Goal: Task Accomplishment & Management: Complete application form

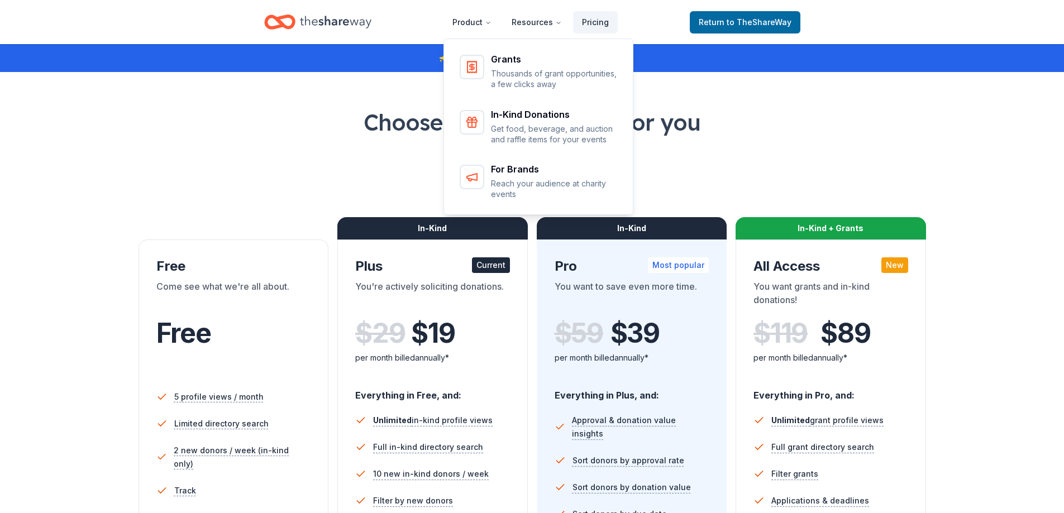
click at [337, 21] on icon "Home" at bounding box center [335, 22] width 71 height 12
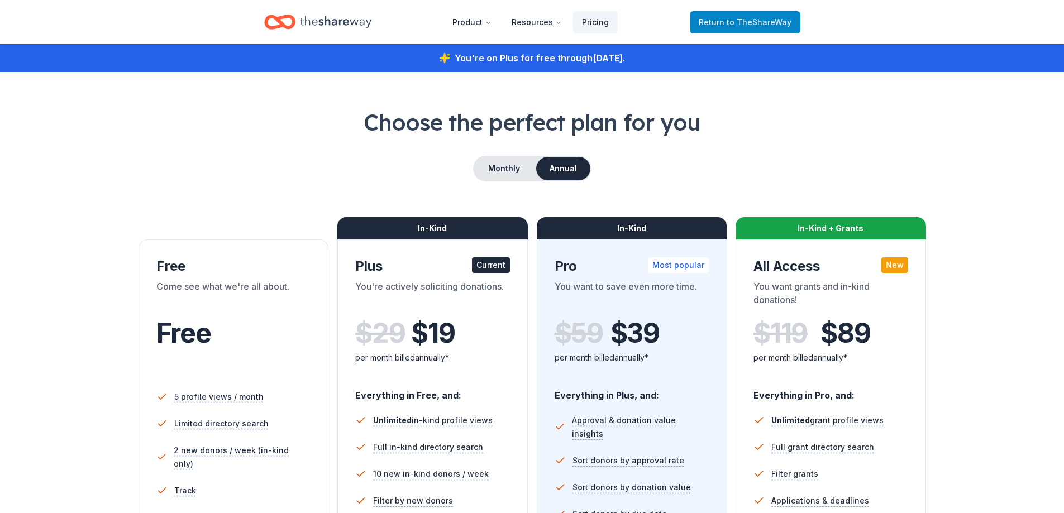
click at [766, 18] on span "to TheShareWay" at bounding box center [759, 21] width 65 height 9
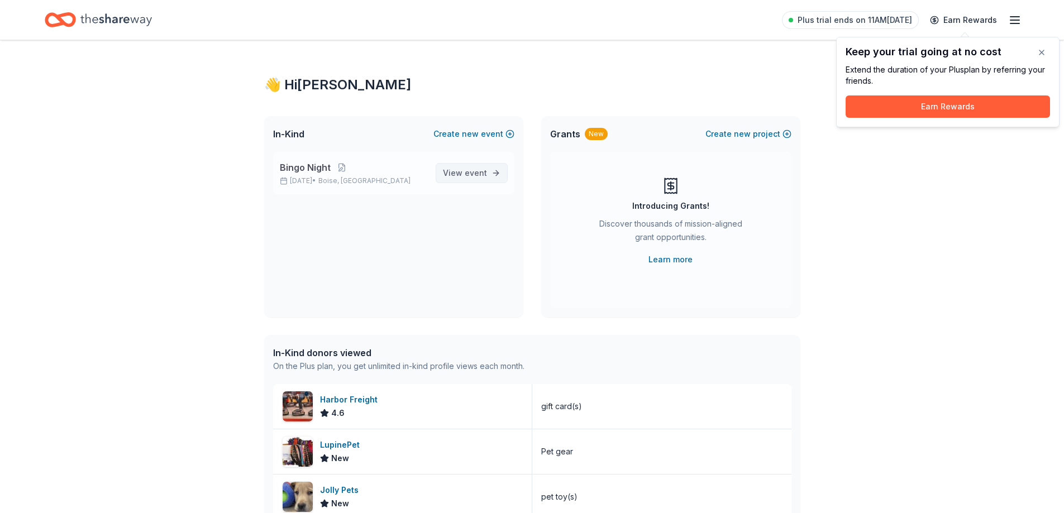
click at [467, 170] on span "event" at bounding box center [476, 172] width 22 height 9
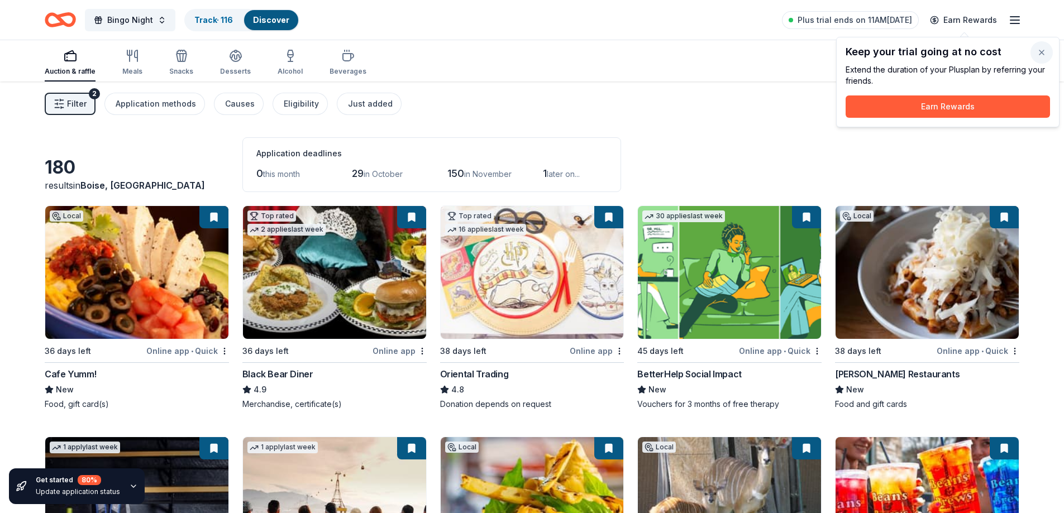
click at [1040, 56] on button "button" at bounding box center [1042, 52] width 22 height 22
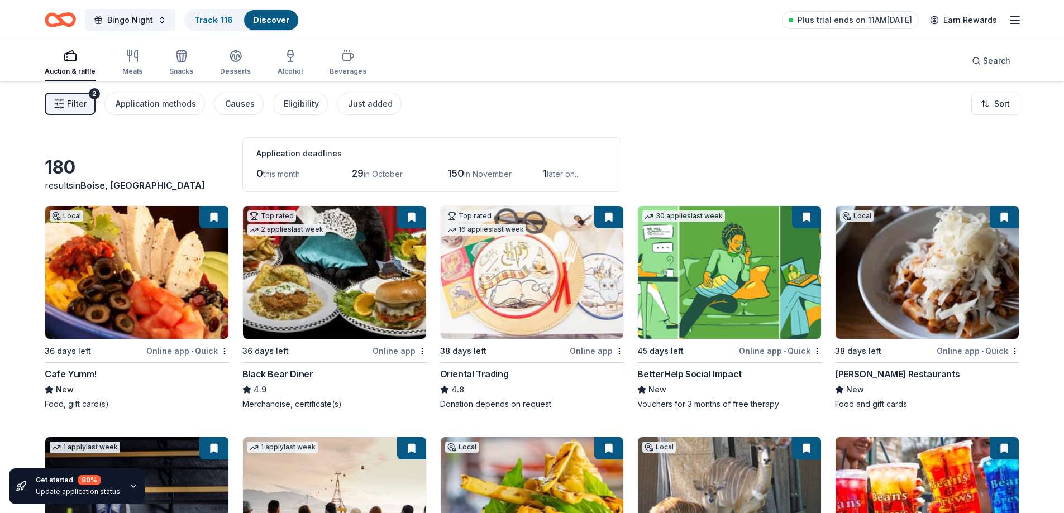
click at [80, 102] on span "Filter" at bounding box center [77, 103] width 20 height 13
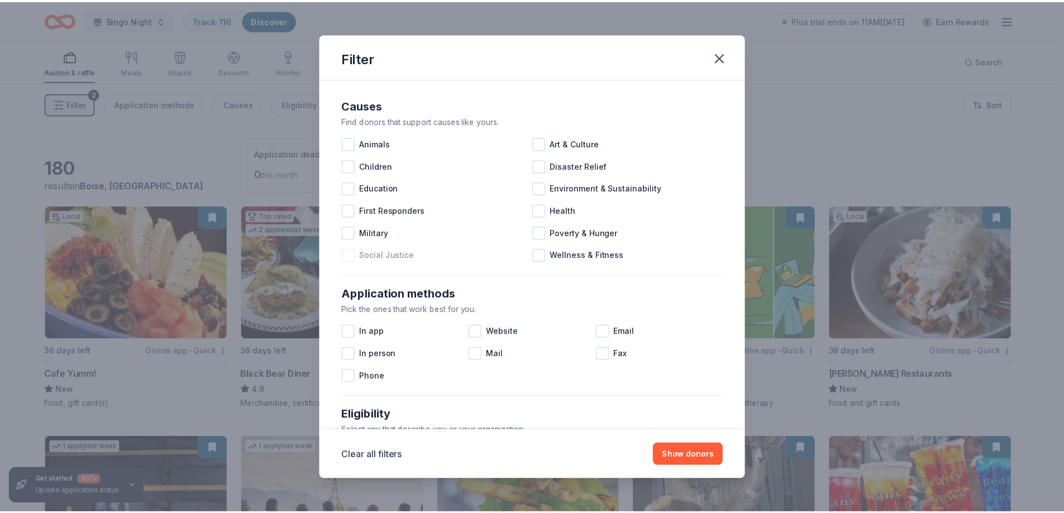
scroll to position [384, 0]
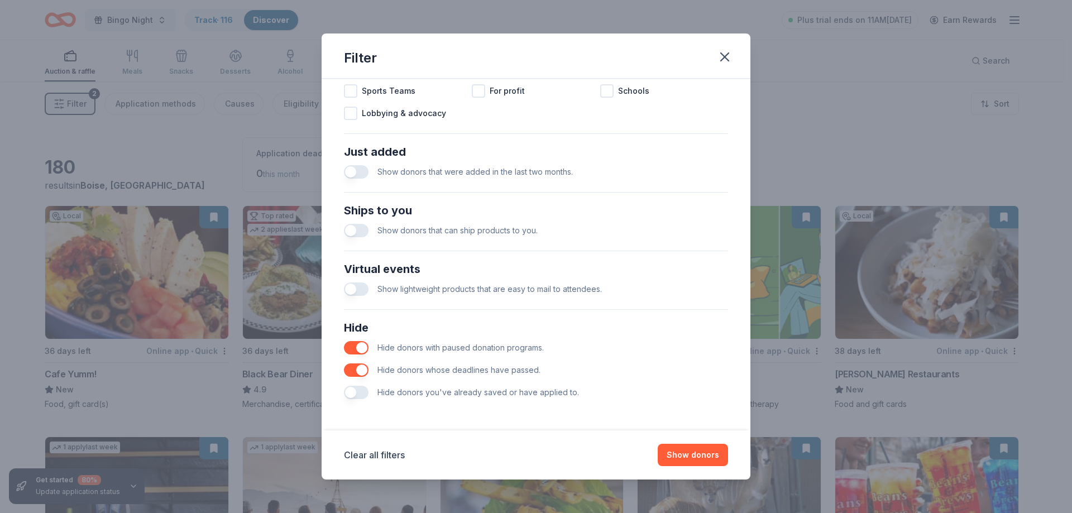
click at [355, 393] on button "button" at bounding box center [356, 392] width 25 height 13
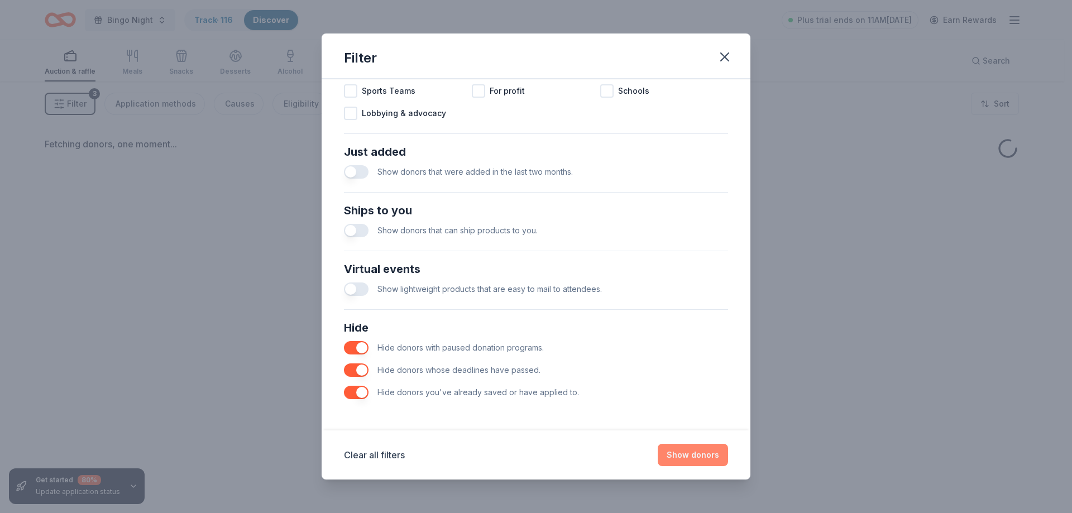
click at [699, 455] on button "Show donors" at bounding box center [693, 455] width 70 height 22
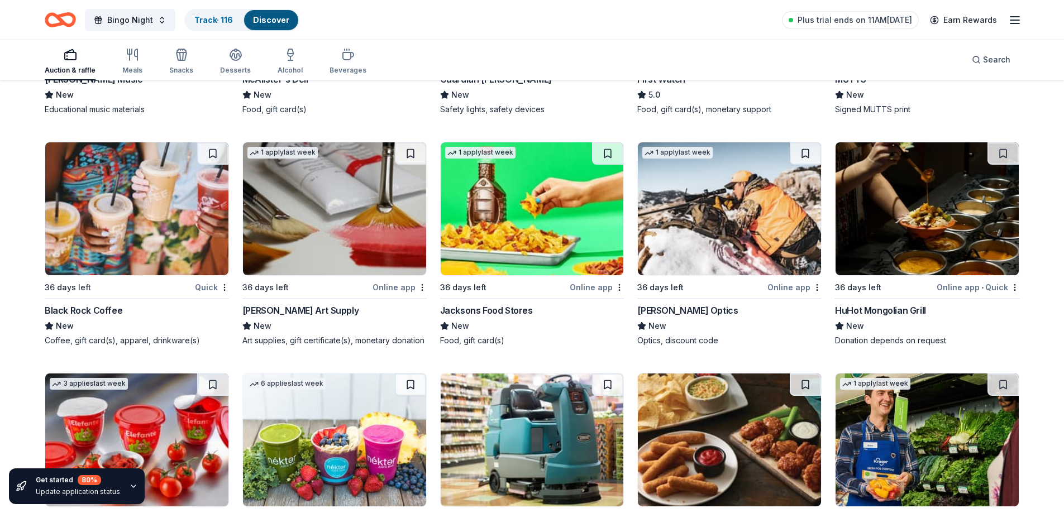
scroll to position [1026, 0]
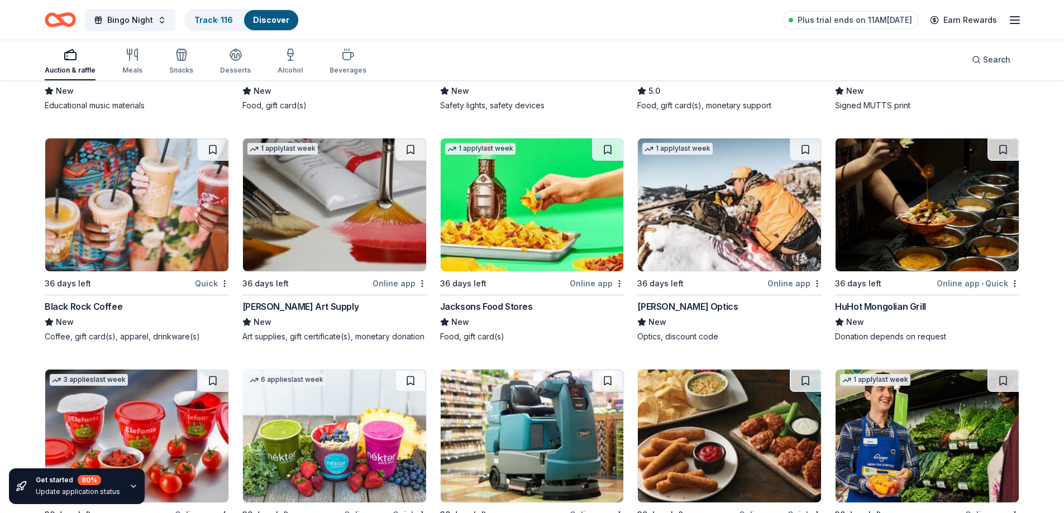
click at [327, 199] on img at bounding box center [334, 205] width 183 height 133
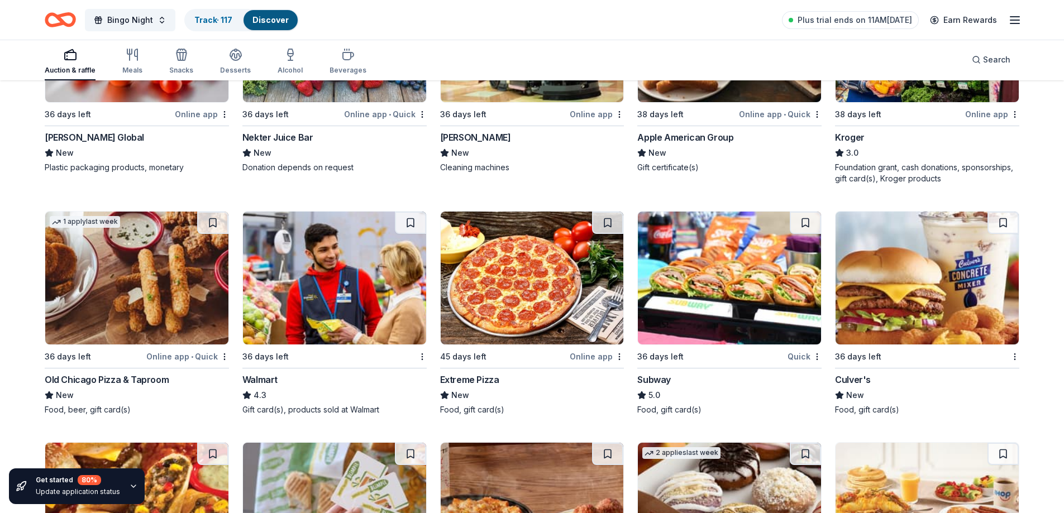
scroll to position [1299, 0]
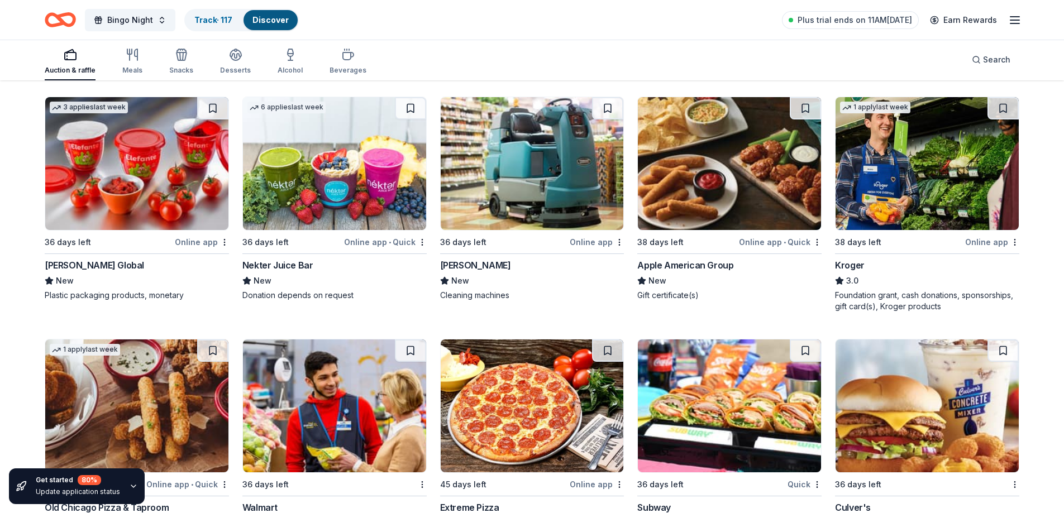
click at [545, 166] on img at bounding box center [532, 163] width 183 height 133
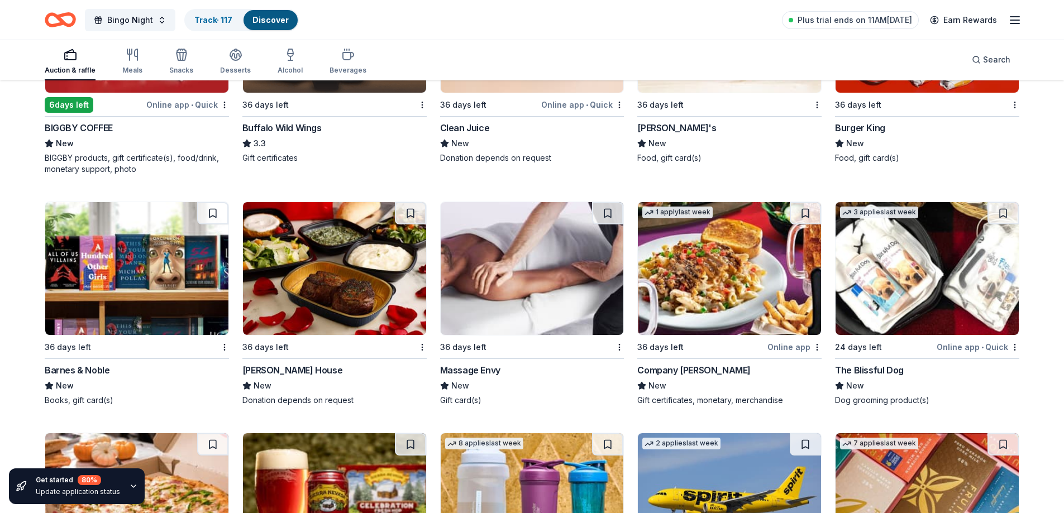
scroll to position [2208, 0]
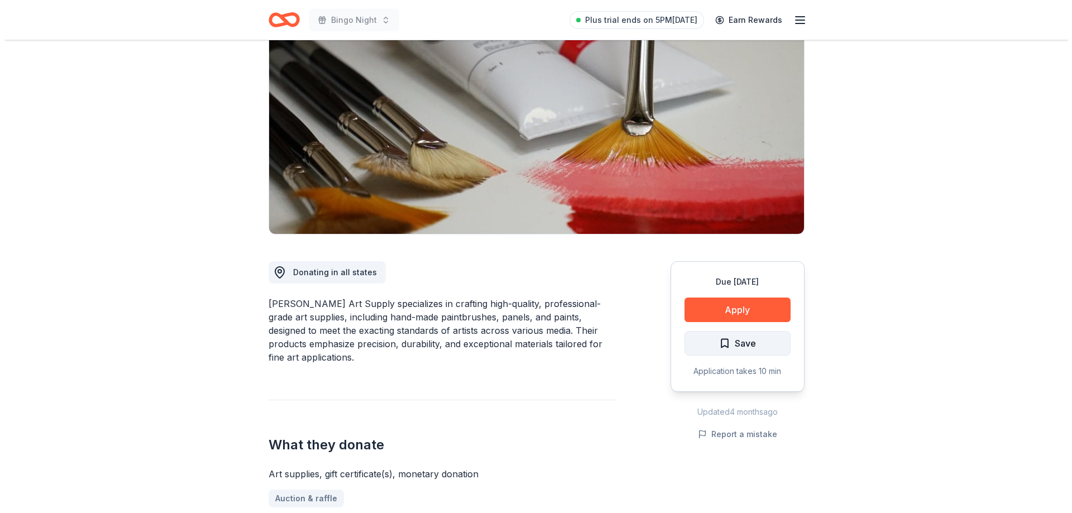
scroll to position [112, 0]
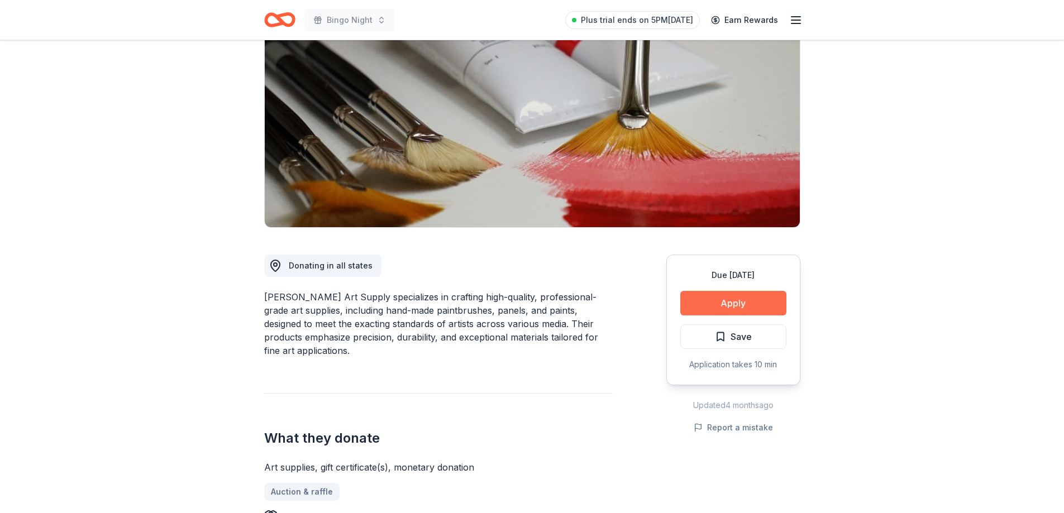
click at [723, 301] on button "Apply" at bounding box center [733, 303] width 106 height 25
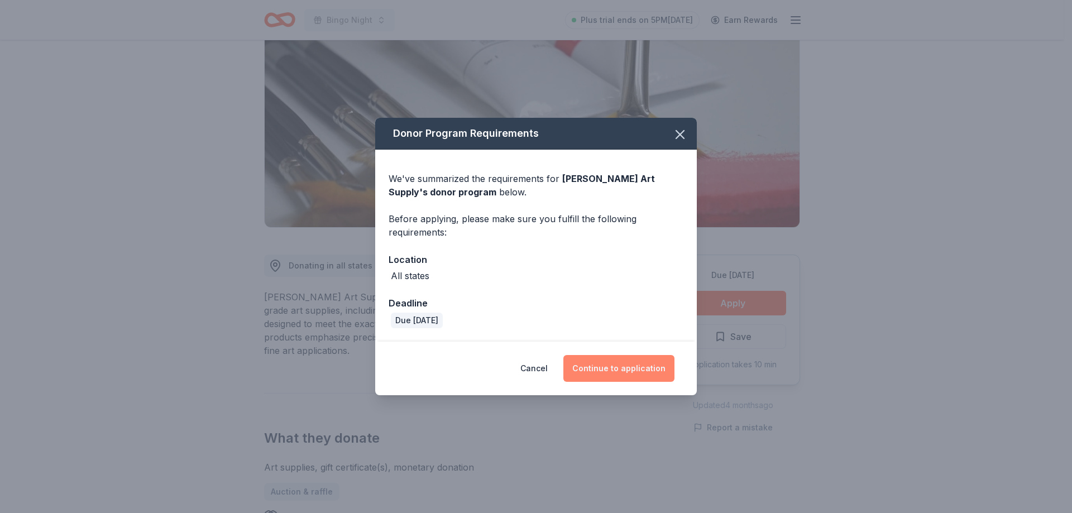
click at [640, 367] on button "Continue to application" at bounding box center [619, 368] width 111 height 27
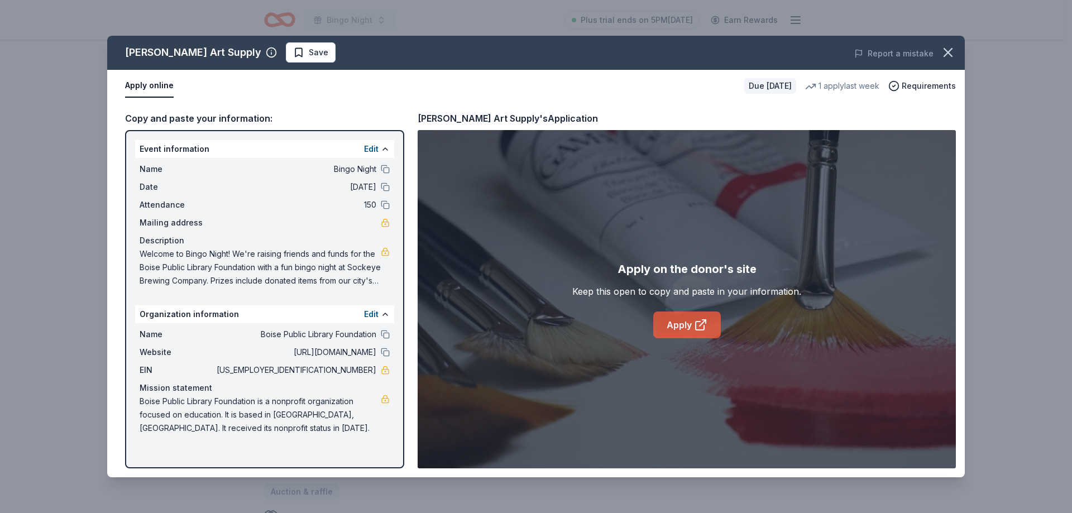
click at [678, 321] on link "Apply" at bounding box center [688, 325] width 68 height 27
click at [293, 50] on span "Save" at bounding box center [310, 52] width 35 height 13
